Goal: Check status

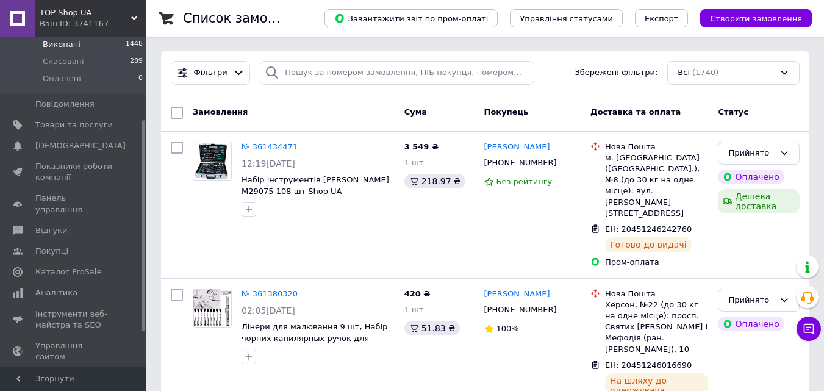
scroll to position [183, 0]
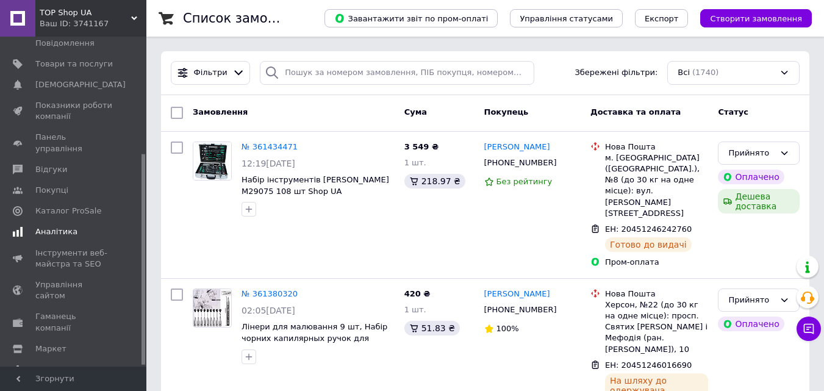
click at [48, 226] on span "Аналітика" at bounding box center [56, 231] width 42 height 11
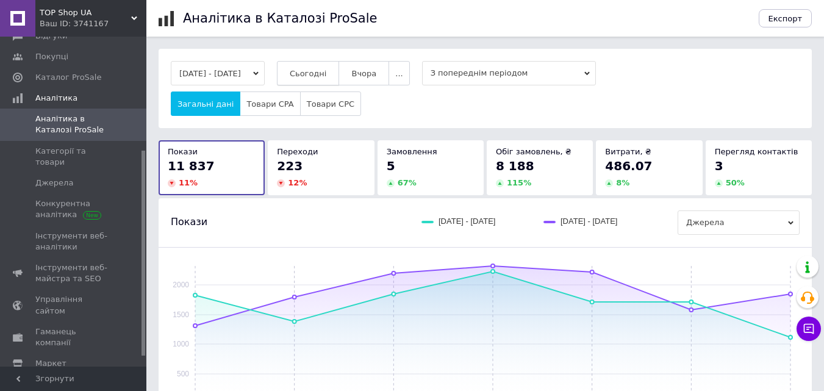
click at [320, 73] on span "Сьогодні" at bounding box center [308, 73] width 37 height 9
